Goal: Check status: Check status

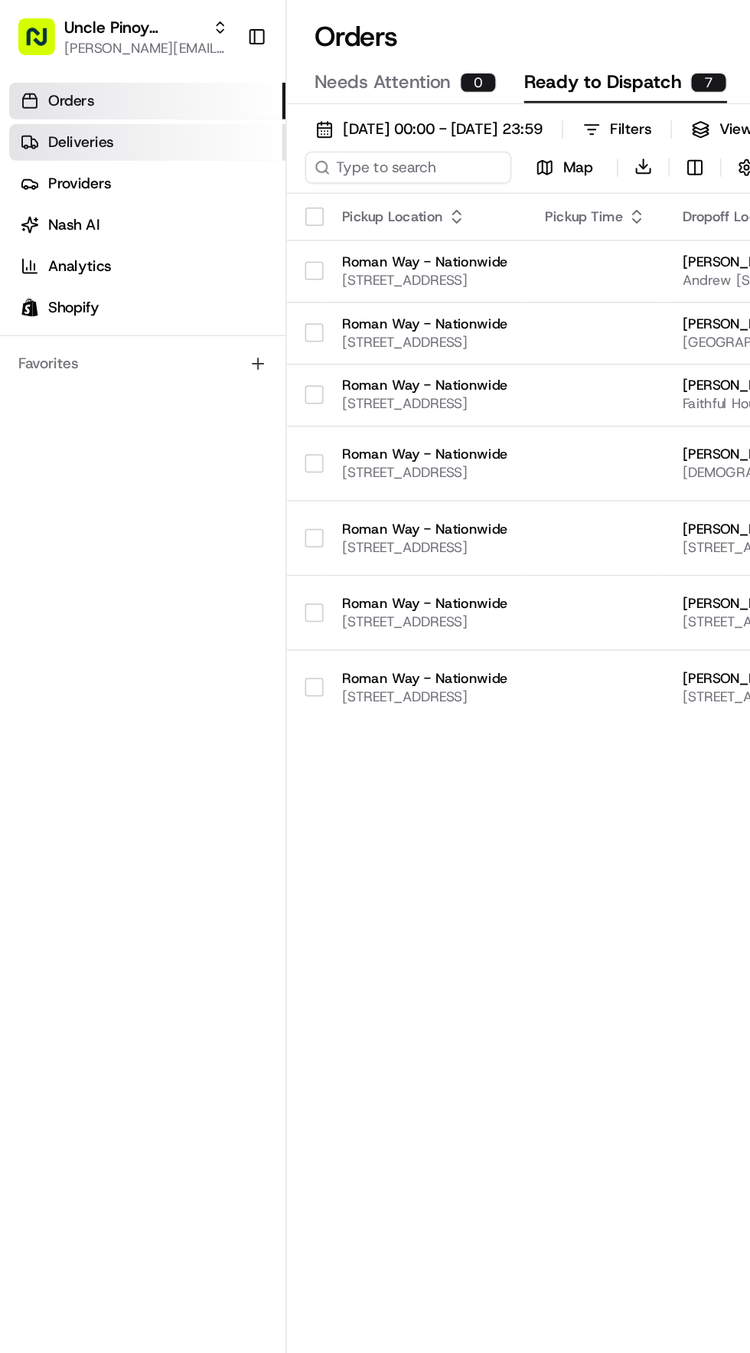
click at [57, 96] on span "Deliveries" at bounding box center [54, 95] width 44 height 14
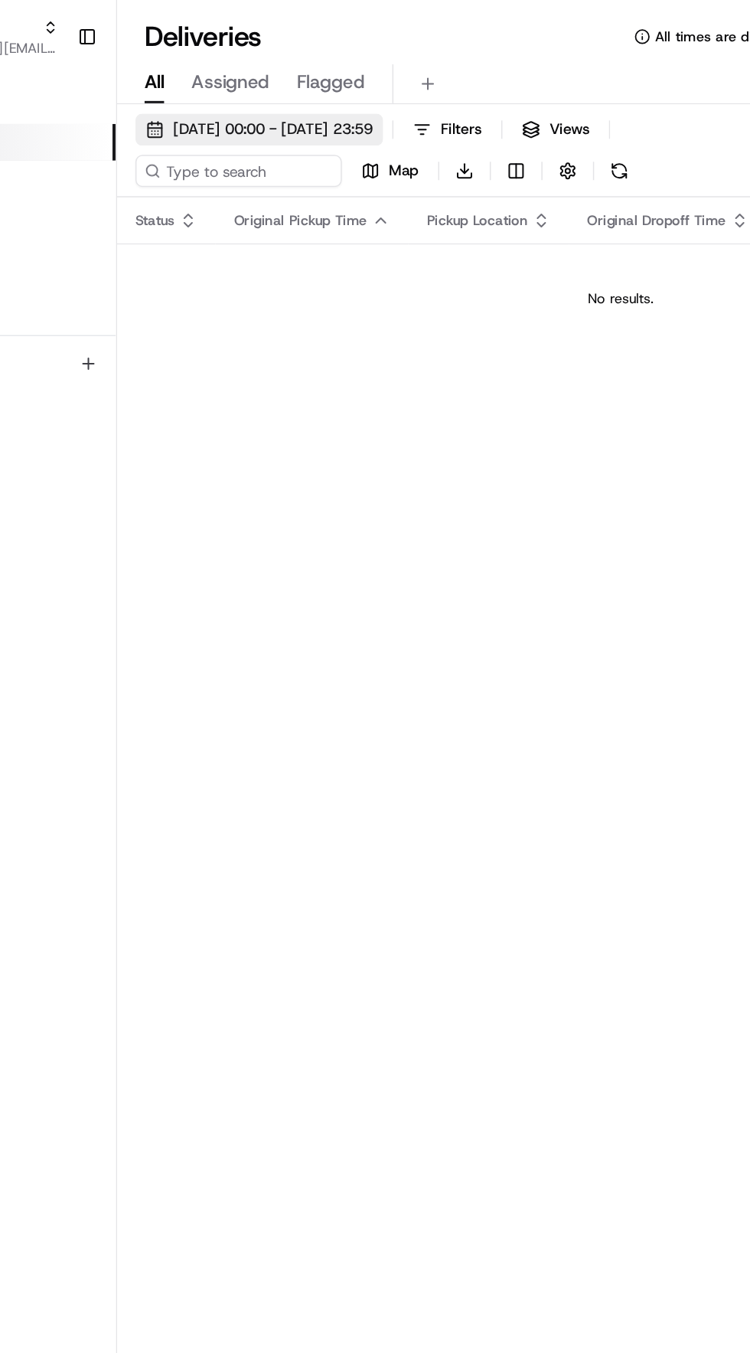
click at [253, 89] on span "[DATE] 00:00 - [DATE] 23:59" at bounding box center [295, 87] width 133 height 14
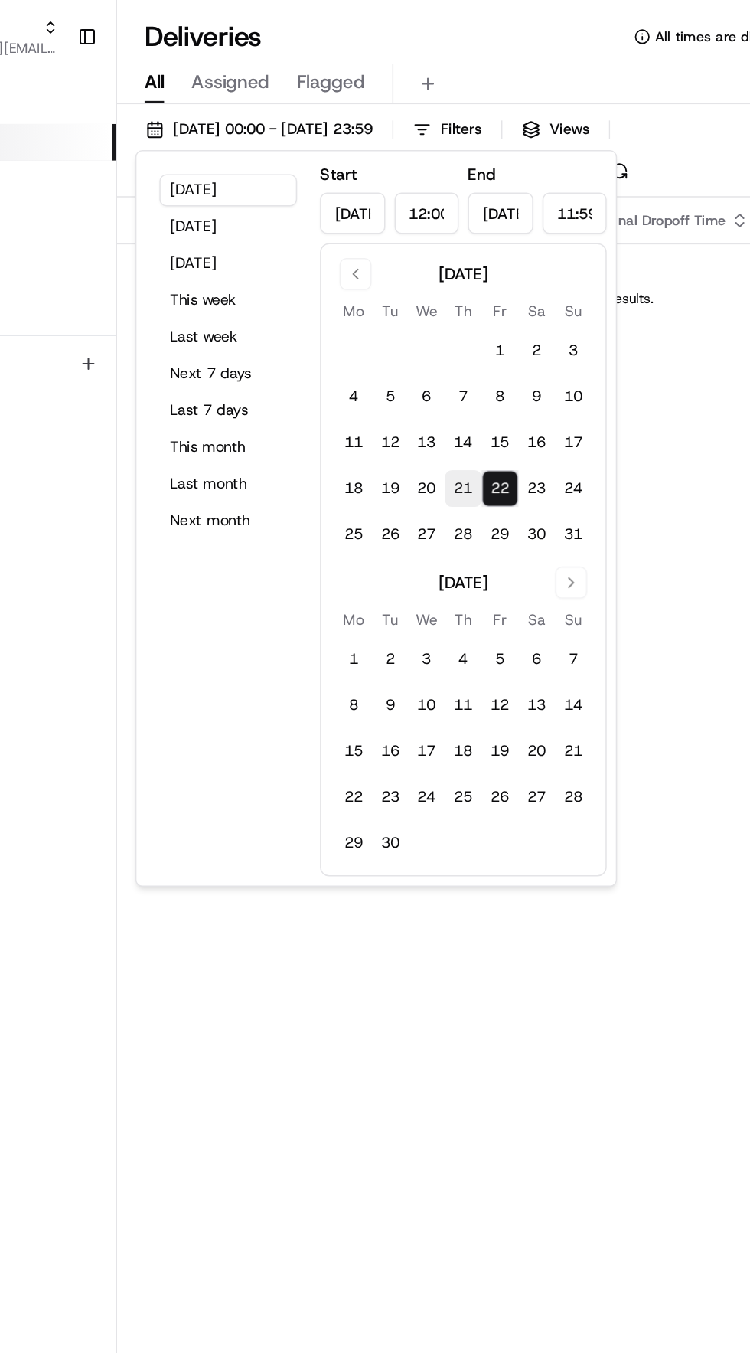
click at [421, 327] on button "21" at bounding box center [422, 326] width 24 height 24
type input "[DATE]"
click at [472, 837] on div "Status Original Pickup Time Pickup Location Original Dropoff Time Dropoff Locat…" at bounding box center [629, 739] width 876 height 1215
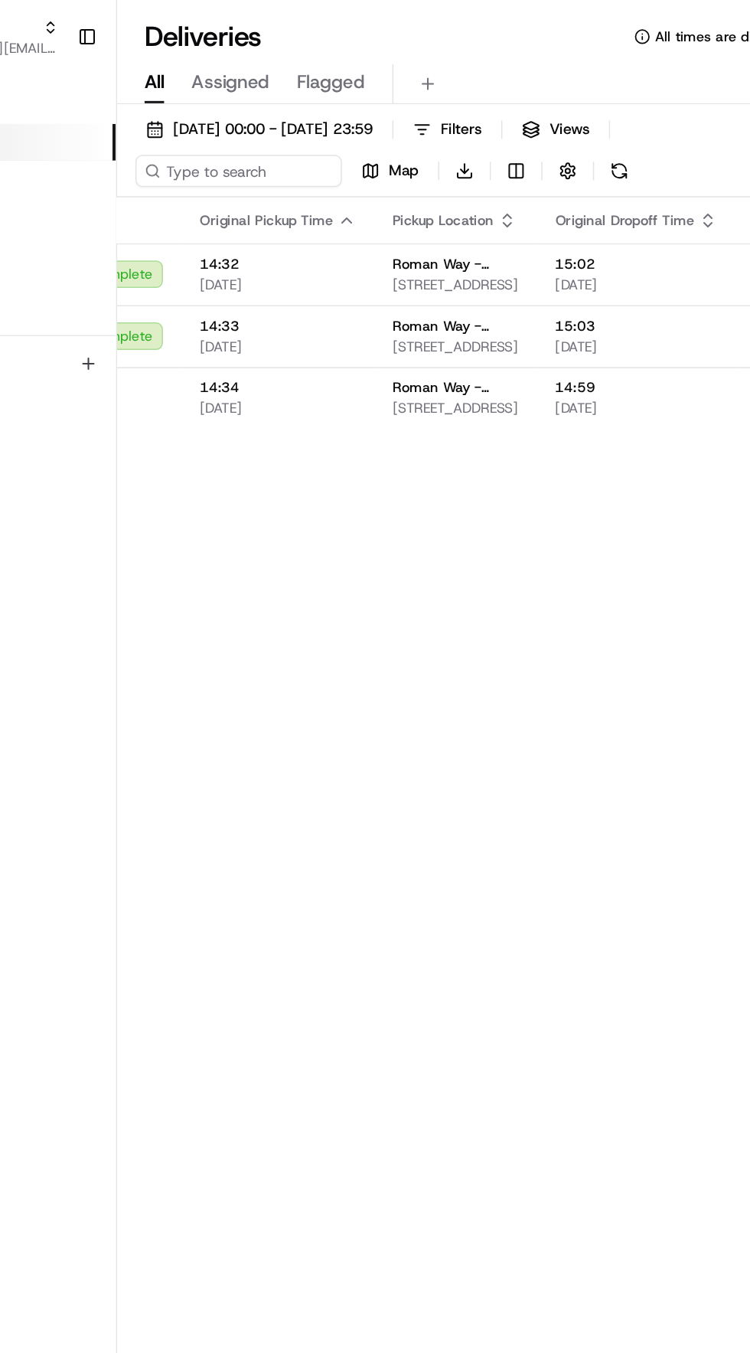
scroll to position [0, 181]
